Goal: Task Accomplishment & Management: Use online tool/utility

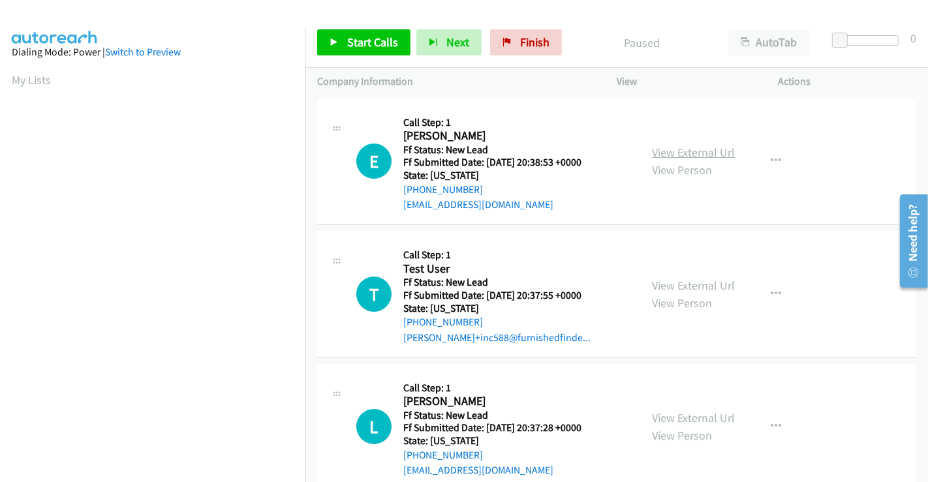
click at [687, 149] on link "View External Url" at bounding box center [693, 152] width 83 height 15
click at [676, 288] on link "View External Url" at bounding box center [693, 285] width 83 height 15
click at [682, 416] on link "View External Url" at bounding box center [693, 418] width 83 height 15
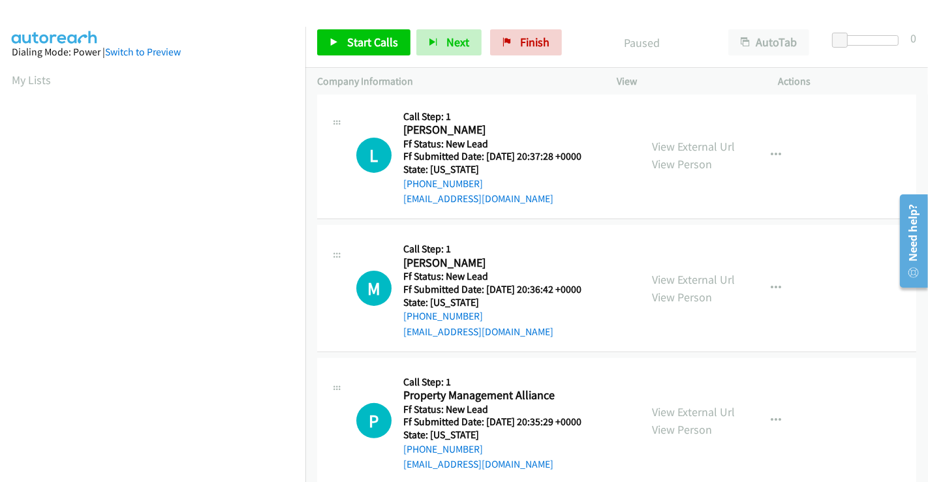
scroll to position [293, 0]
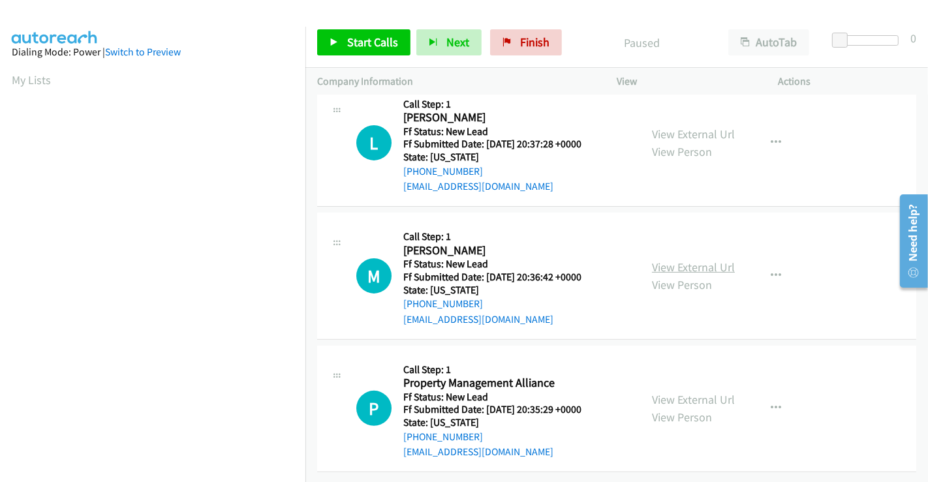
click at [691, 260] on link "View External Url" at bounding box center [693, 267] width 83 height 15
click at [689, 392] on link "View External Url" at bounding box center [693, 399] width 83 height 15
click at [370, 40] on span "Start Calls" at bounding box center [372, 42] width 51 height 15
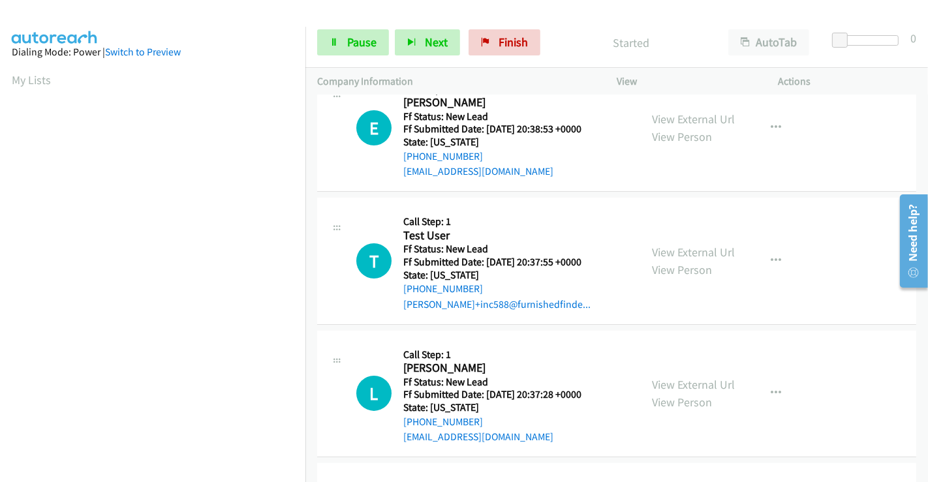
scroll to position [0, 0]
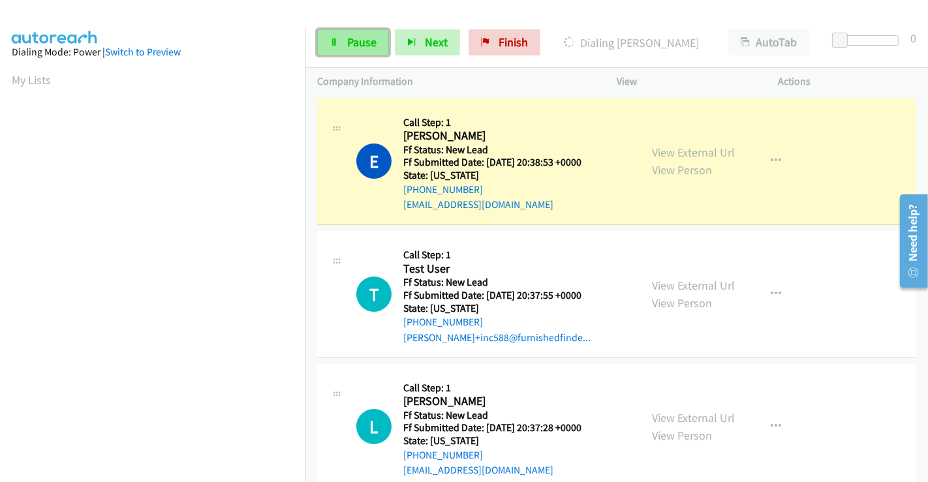
click at [359, 42] on span "Pause" at bounding box center [361, 42] width 29 height 15
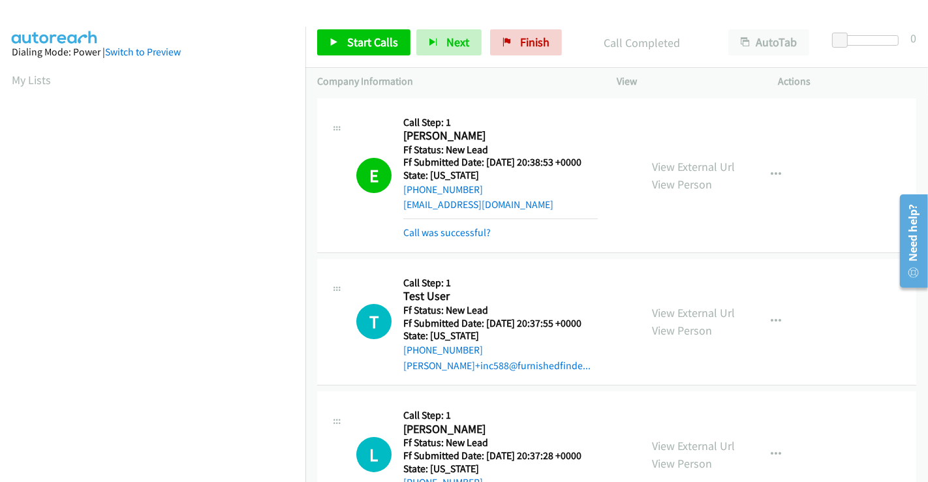
scroll to position [251, 0]
click at [373, 44] on span "Start Calls" at bounding box center [372, 42] width 51 height 15
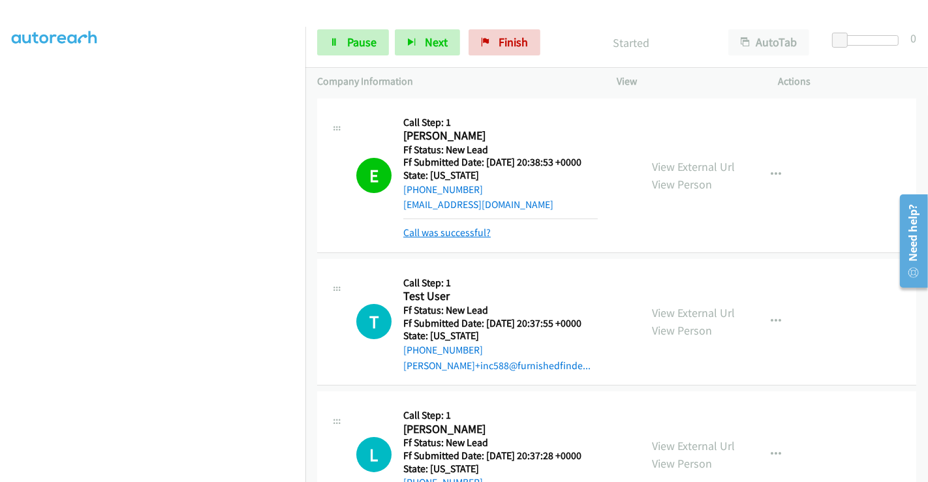
click at [459, 231] on link "Call was successful?" at bounding box center [446, 232] width 87 height 12
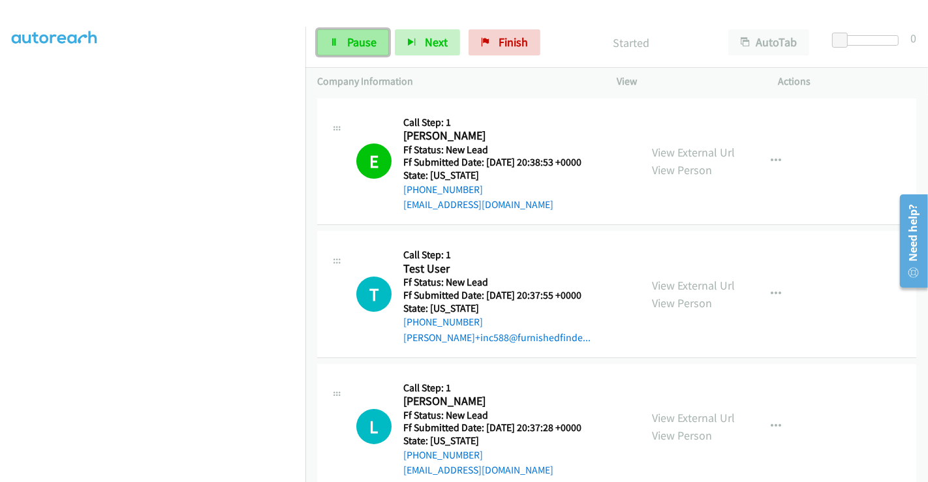
click at [345, 48] on link "Pause" at bounding box center [353, 42] width 72 height 26
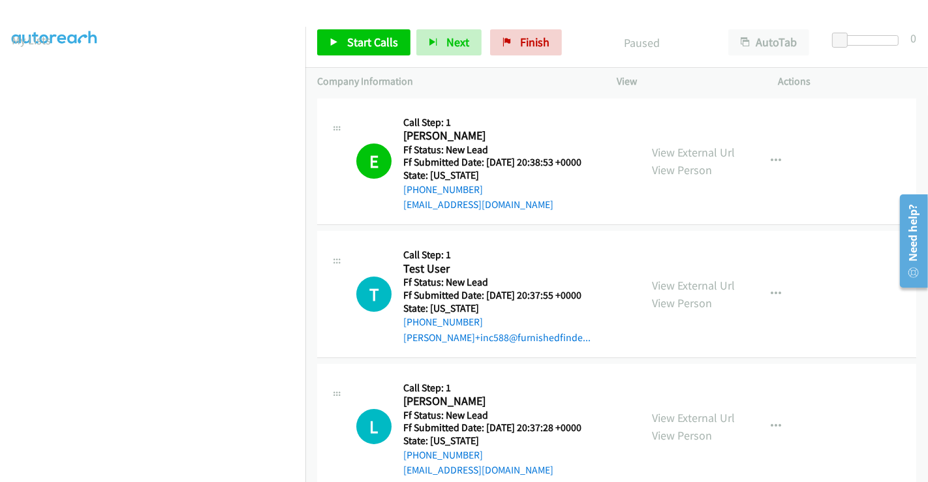
scroll to position [0, 0]
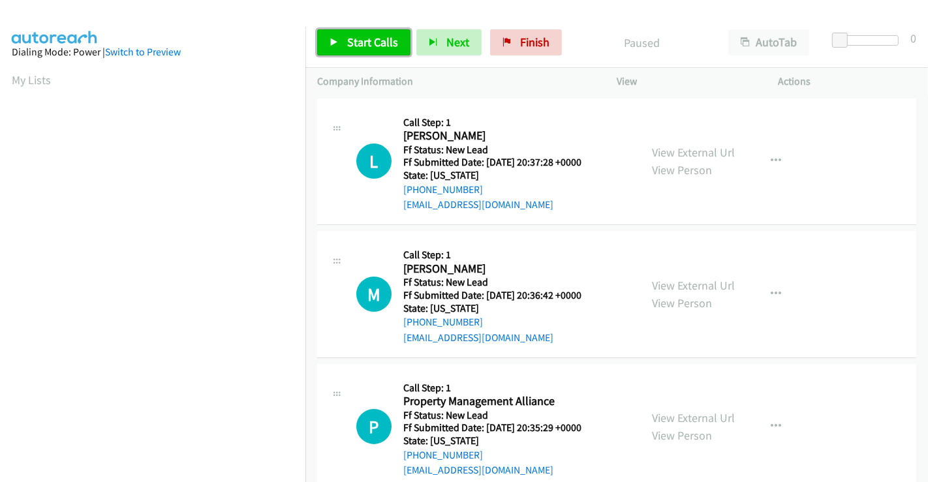
click at [384, 46] on span "Start Calls" at bounding box center [372, 42] width 51 height 15
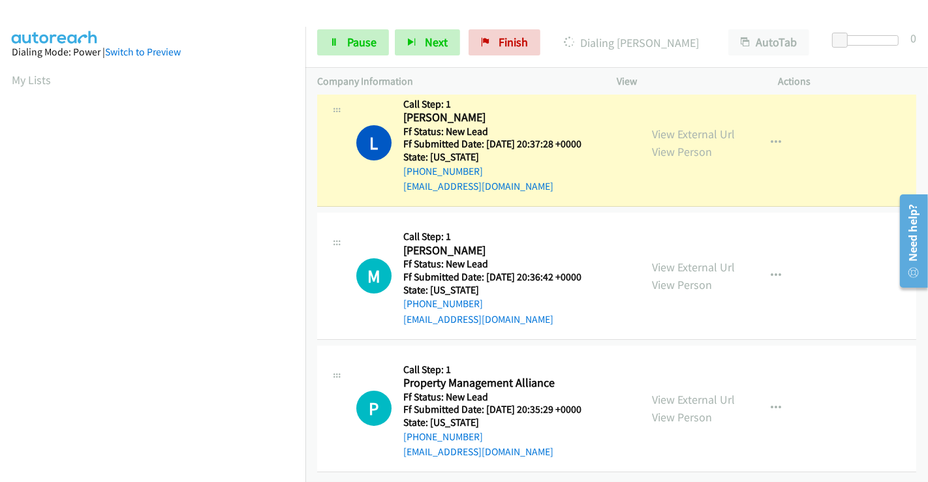
scroll to position [251, 0]
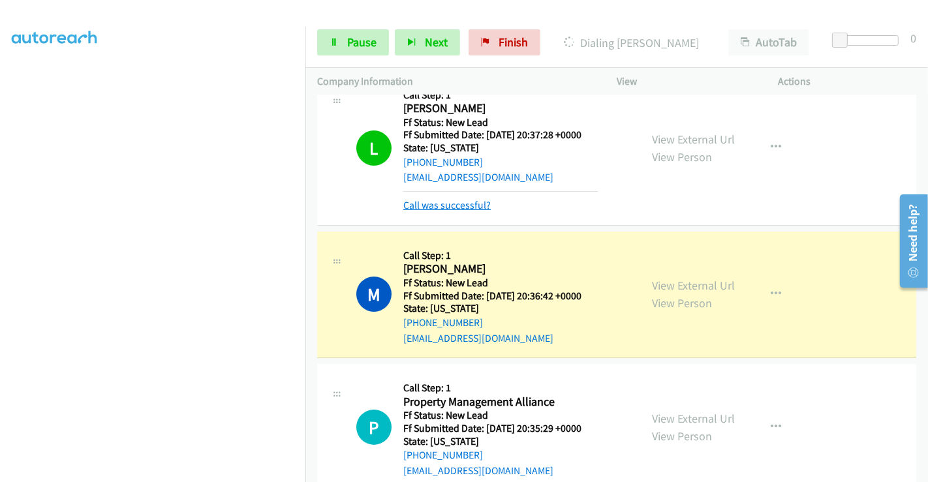
click at [446, 205] on link "Call was successful?" at bounding box center [446, 205] width 87 height 12
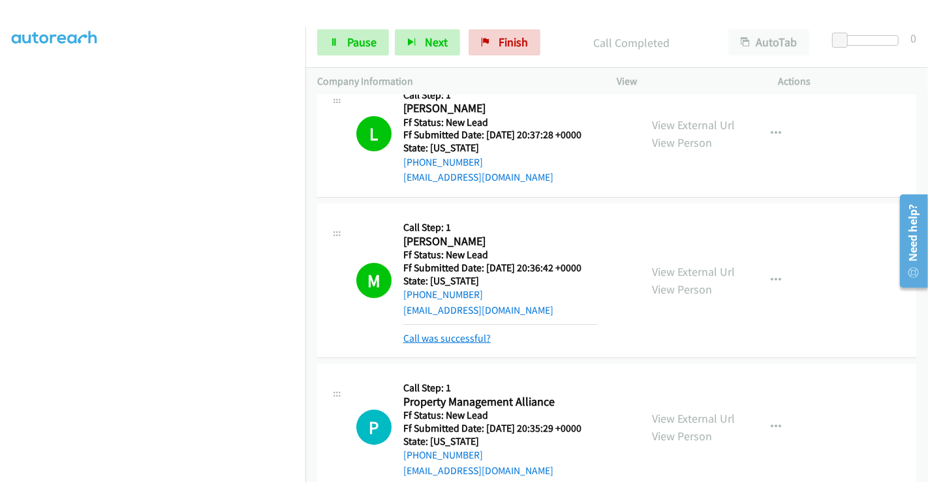
click at [452, 335] on link "Call was successful?" at bounding box center [446, 338] width 87 height 12
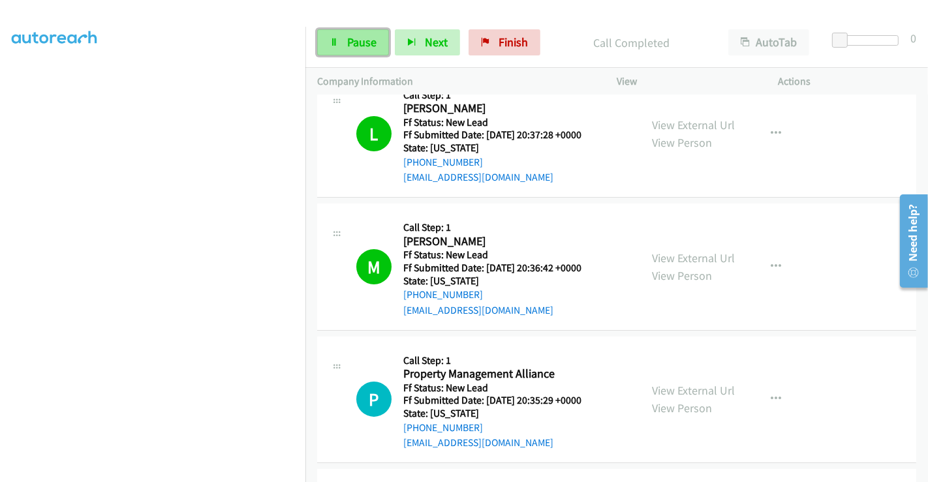
click at [345, 44] on link "Pause" at bounding box center [353, 42] width 72 height 26
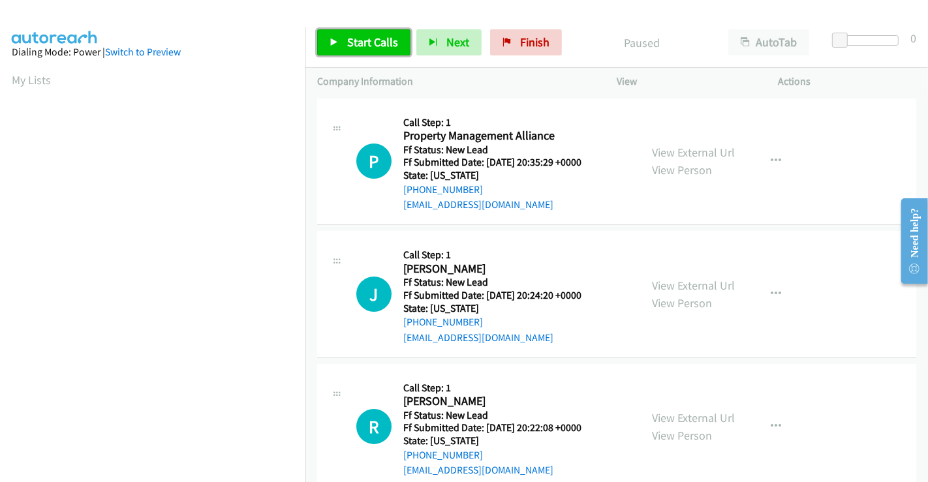
click at [351, 39] on span "Start Calls" at bounding box center [372, 42] width 51 height 15
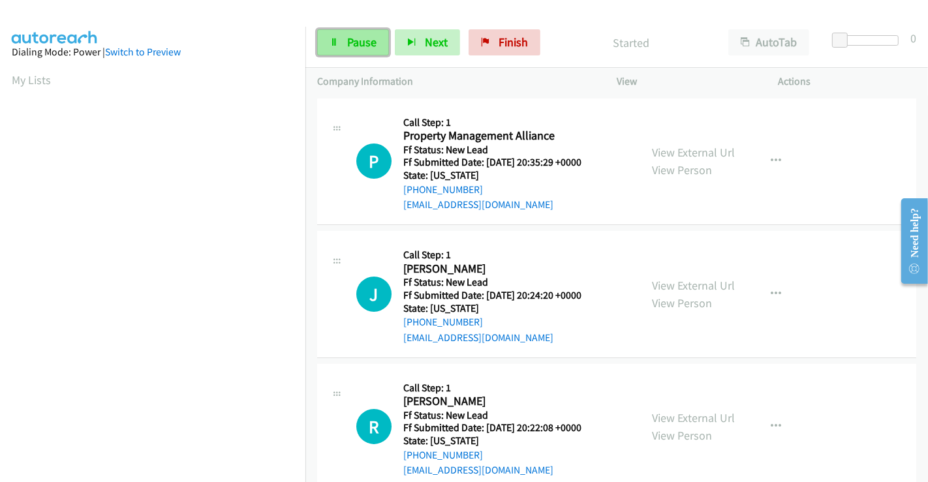
click at [351, 40] on span "Pause" at bounding box center [361, 42] width 29 height 15
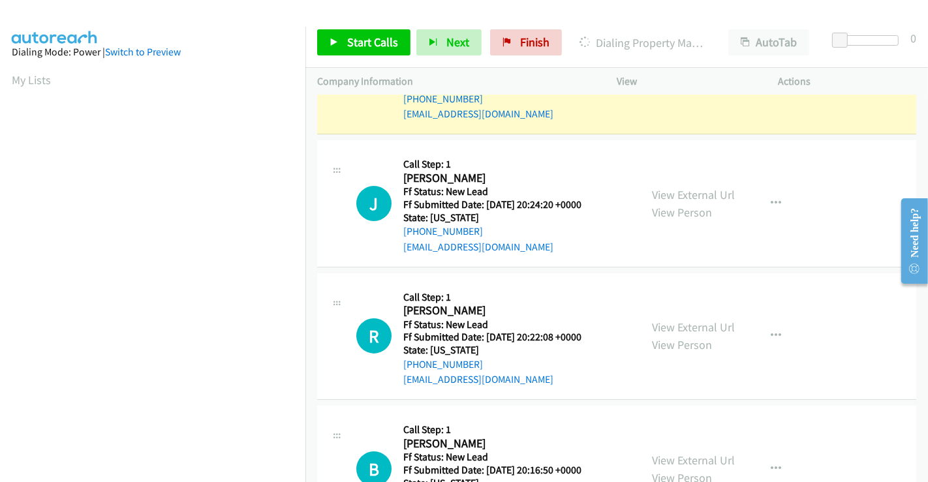
scroll to position [161, 0]
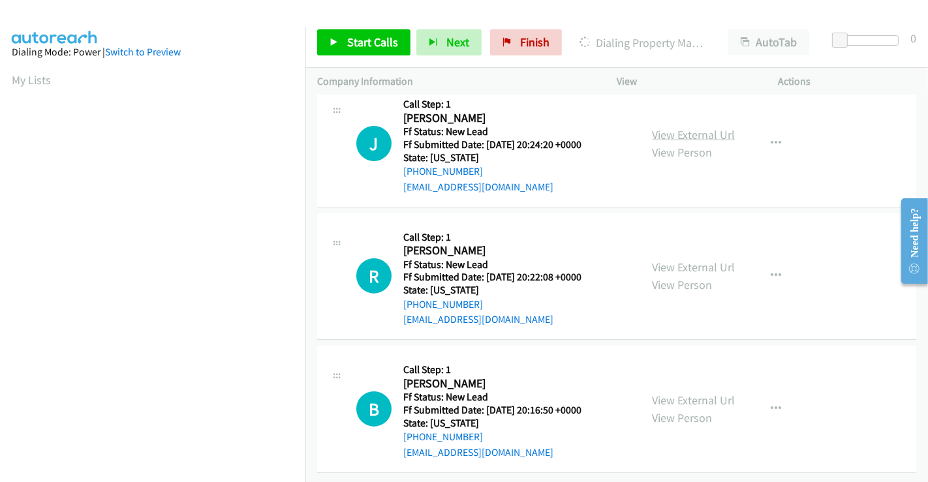
click at [672, 127] on link "View External Url" at bounding box center [693, 134] width 83 height 15
click at [687, 260] on link "View External Url" at bounding box center [693, 267] width 83 height 15
click at [662, 393] on link "View External Url" at bounding box center [693, 400] width 83 height 15
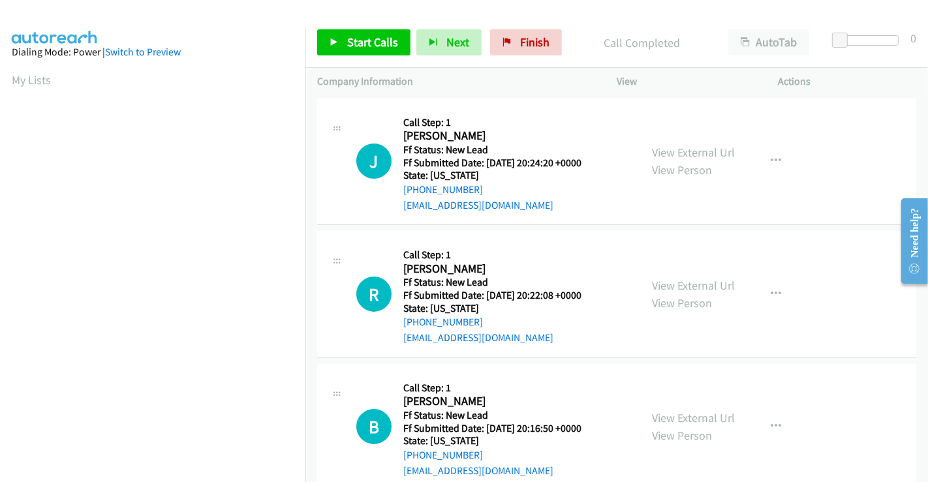
scroll to position [188, 0]
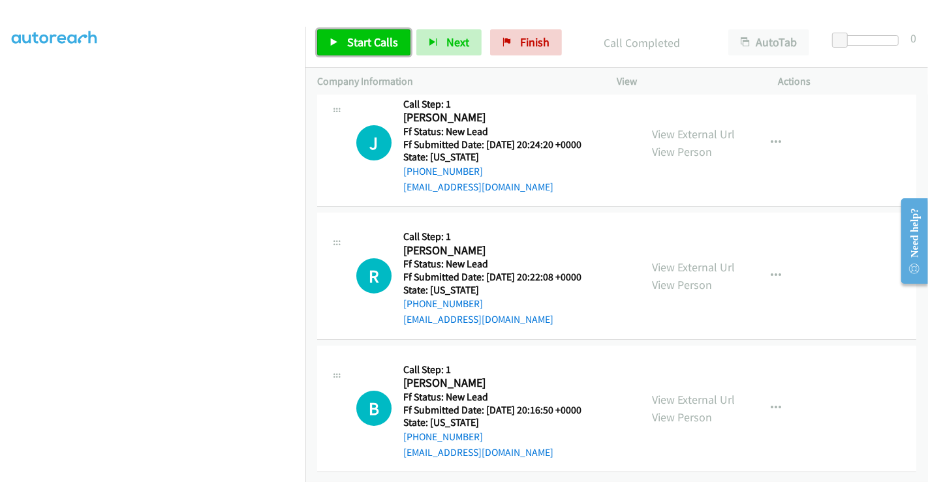
click at [357, 37] on span "Start Calls" at bounding box center [372, 42] width 51 height 15
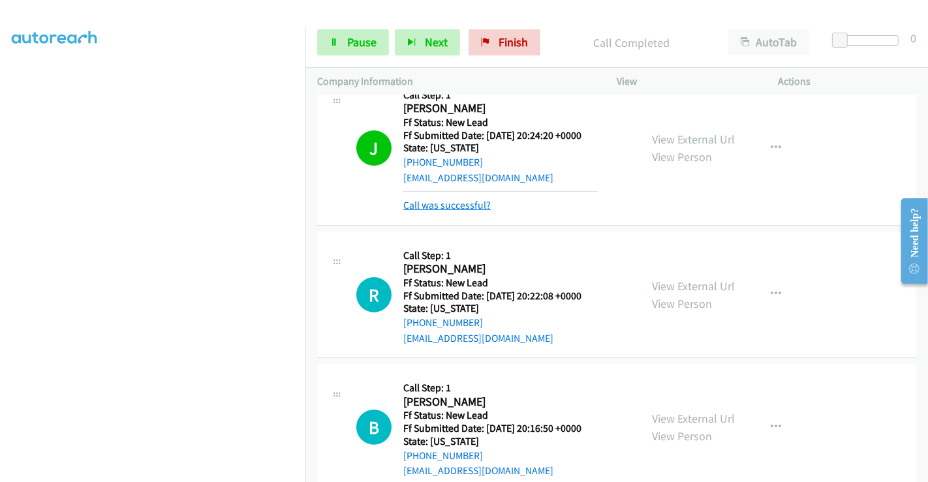
click at [466, 203] on link "Call was successful?" at bounding box center [446, 205] width 87 height 12
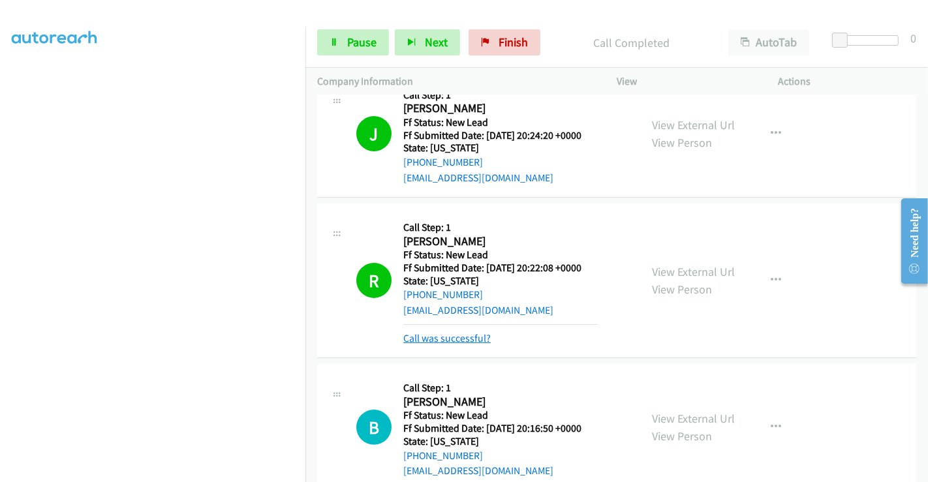
click at [445, 336] on link "Call was successful?" at bounding box center [446, 338] width 87 height 12
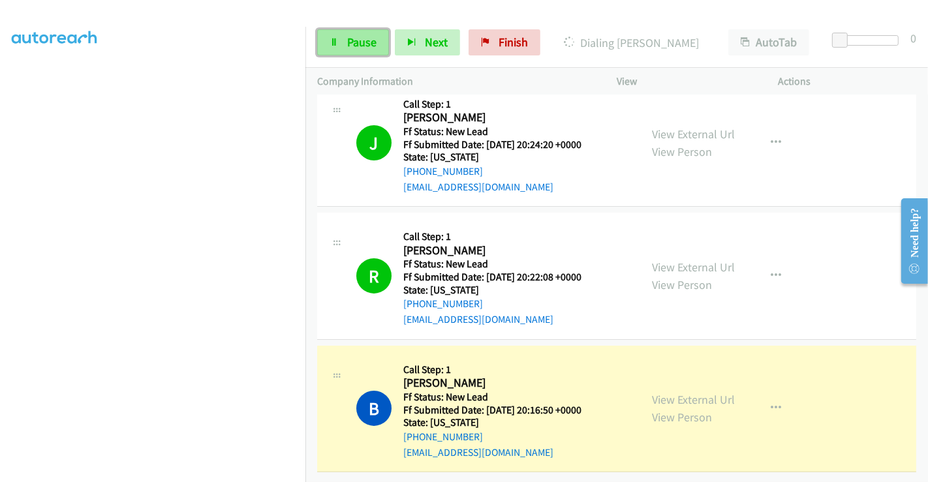
click at [350, 38] on span "Pause" at bounding box center [361, 42] width 29 height 15
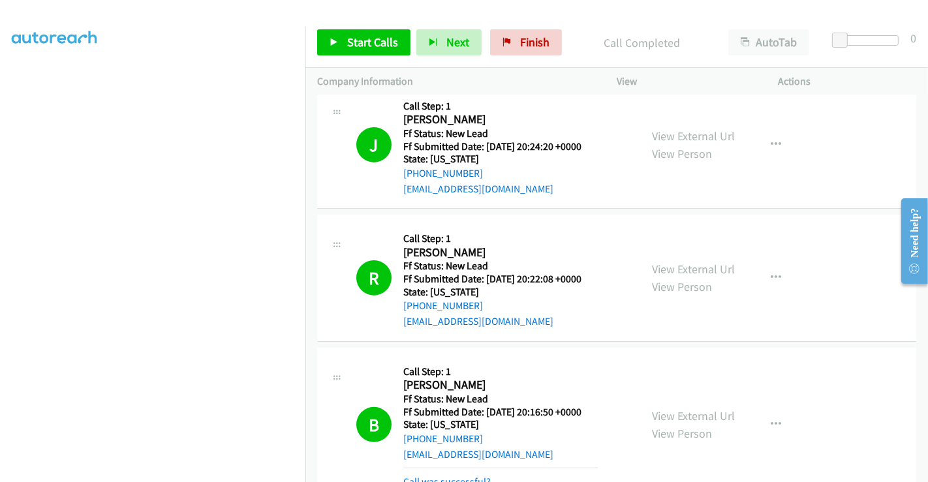
scroll to position [275, 0]
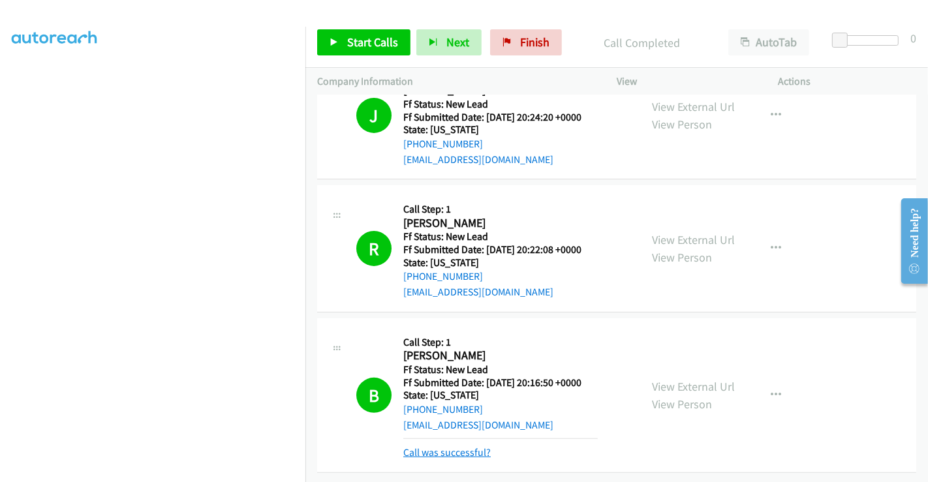
click at [457, 446] on link "Call was successful?" at bounding box center [446, 452] width 87 height 12
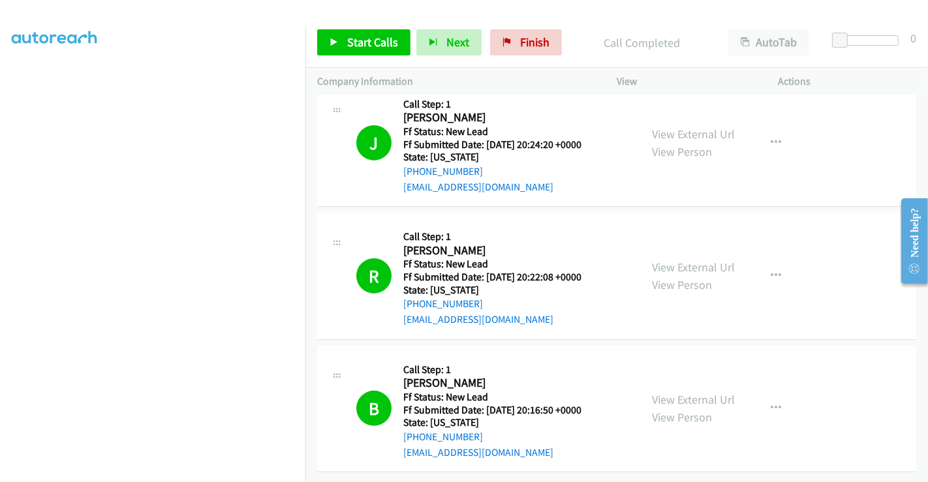
scroll to position [247, 0]
click at [528, 31] on link "Finish" at bounding box center [526, 42] width 72 height 26
